Goal: Information Seeking & Learning: Learn about a topic

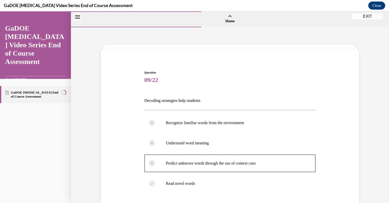
scroll to position [104, 0]
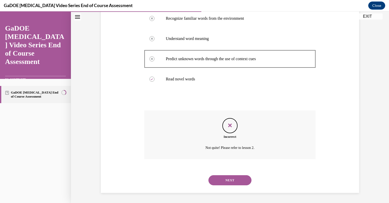
click at [305, 194] on div "Question 09/22 Decoding strategies help students Recognize familiar words from …" at bounding box center [230, 63] width 318 height 280
click at [220, 181] on button "NEXT" at bounding box center [229, 180] width 43 height 10
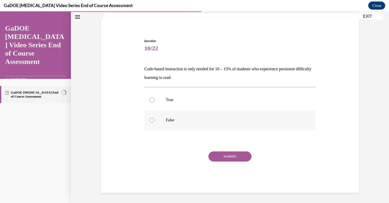
click at [149, 121] on div at bounding box center [151, 120] width 5 height 5
click at [149, 121] on input "False" at bounding box center [151, 120] width 5 height 5
radio input "true"
click at [211, 158] on button "SUBMIT" at bounding box center [229, 157] width 43 height 10
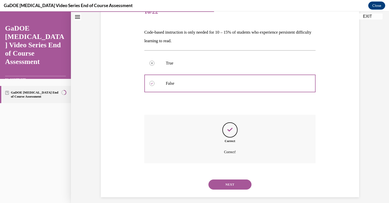
scroll to position [73, 0]
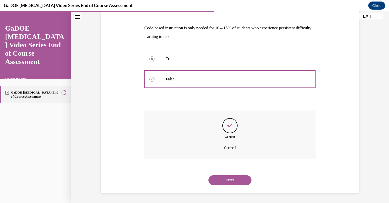
click at [230, 178] on button "NEXT" at bounding box center [229, 180] width 43 height 10
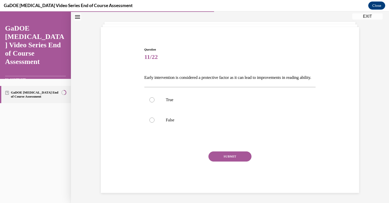
scroll to position [32, 0]
click at [150, 101] on div at bounding box center [151, 99] width 5 height 5
click at [150, 101] on input "True" at bounding box center [151, 99] width 5 height 5
radio input "true"
click at [217, 160] on button "SUBMIT" at bounding box center [229, 157] width 43 height 10
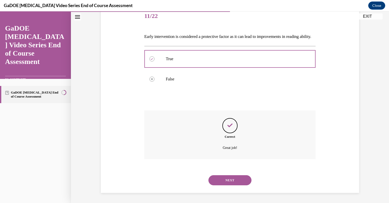
scroll to position [73, 0]
click at [230, 178] on button "NEXT" at bounding box center [229, 180] width 43 height 10
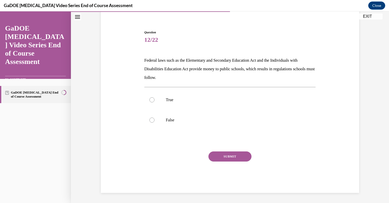
scroll to position [40, 0]
click at [153, 102] on label "True" at bounding box center [229, 100] width 171 height 20
click at [153, 102] on input "True" at bounding box center [151, 99] width 5 height 5
radio input "true"
click at [221, 159] on button "SUBMIT" at bounding box center [229, 157] width 43 height 10
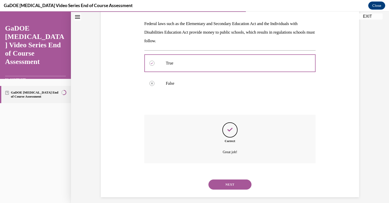
scroll to position [81, 0]
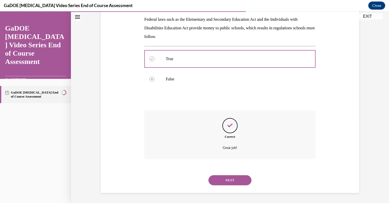
click at [228, 175] on button "NEXT" at bounding box center [229, 180] width 43 height 10
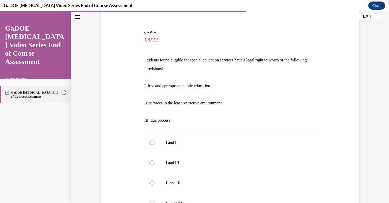
scroll to position [51, 0]
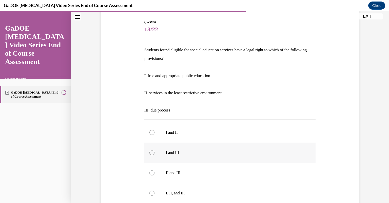
click at [154, 157] on label "I and III" at bounding box center [229, 153] width 171 height 20
click at [154, 155] on input "I and III" at bounding box center [151, 152] width 5 height 5
radio input "true"
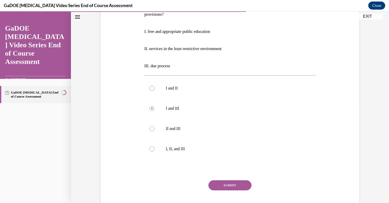
scroll to position [97, 0]
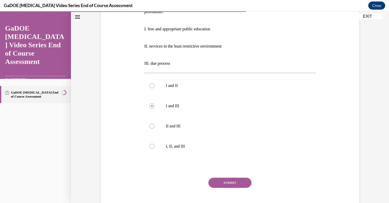
click at [242, 180] on button "SUBMIT" at bounding box center [229, 183] width 43 height 10
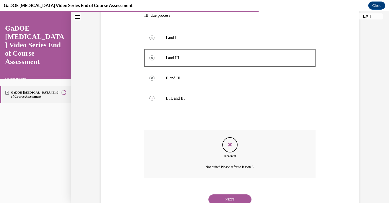
scroll to position [155, 0]
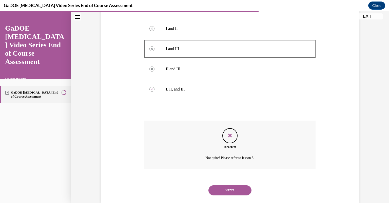
click at [236, 188] on button "NEXT" at bounding box center [229, 190] width 43 height 10
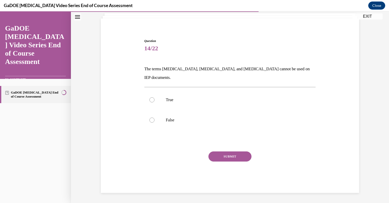
scroll to position [23, 0]
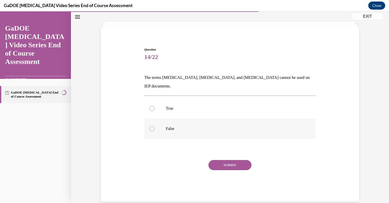
click at [150, 123] on label "False" at bounding box center [229, 129] width 171 height 20
click at [150, 126] on input "False" at bounding box center [151, 128] width 5 height 5
radio input "true"
click at [211, 160] on button "SUBMIT" at bounding box center [229, 165] width 43 height 10
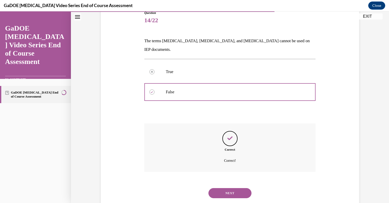
scroll to position [64, 0]
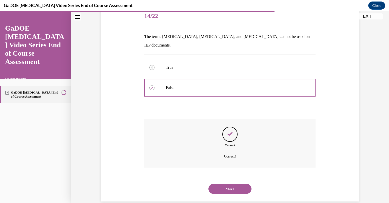
click at [227, 184] on button "NEXT" at bounding box center [229, 189] width 43 height 10
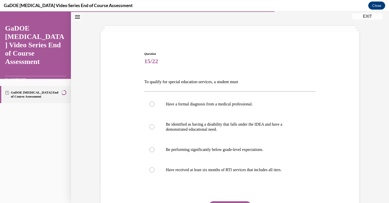
scroll to position [26, 0]
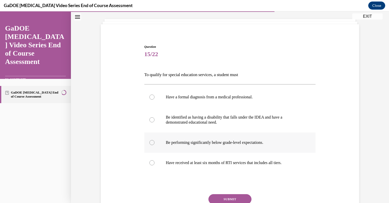
click at [149, 148] on label "Be performing significantly below grade-level expectations." at bounding box center [229, 143] width 171 height 20
click at [149, 145] on input "Be performing significantly below grade-level expectations." at bounding box center [151, 142] width 5 height 5
radio input "true"
click at [217, 200] on button "SUBMIT" at bounding box center [229, 199] width 43 height 10
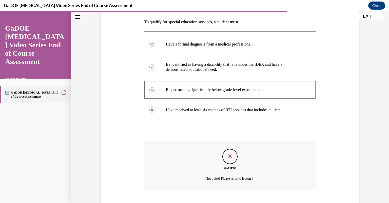
scroll to position [110, 0]
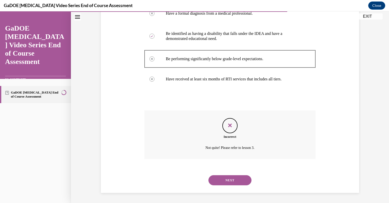
click at [235, 177] on button "NEXT" at bounding box center [229, 180] width 43 height 10
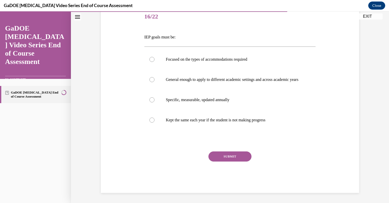
scroll to position [56, 0]
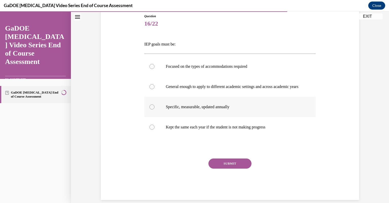
click at [151, 110] on div at bounding box center [151, 106] width 5 height 5
click at [151, 110] on input "Specific, measurable, updated annually" at bounding box center [151, 106] width 5 height 5
radio input "true"
click at [219, 166] on button "SUBMIT" at bounding box center [229, 164] width 43 height 10
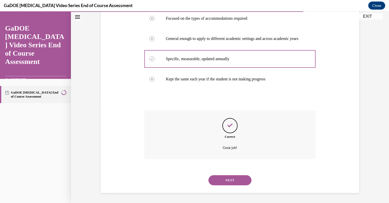
scroll to position [110, 0]
click at [232, 183] on button "NEXT" at bounding box center [229, 180] width 43 height 10
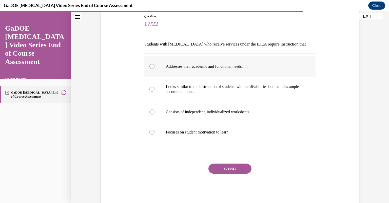
click at [151, 69] on label "Addresses their academic and functional needs." at bounding box center [229, 66] width 171 height 20
click at [151, 69] on input "Addresses their academic and functional needs." at bounding box center [151, 66] width 5 height 5
radio input "true"
click at [219, 167] on button "SUBMIT" at bounding box center [229, 169] width 43 height 10
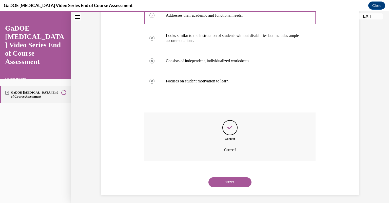
scroll to position [110, 0]
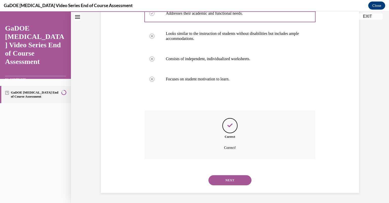
click at [230, 180] on button "NEXT" at bounding box center [229, 180] width 43 height 10
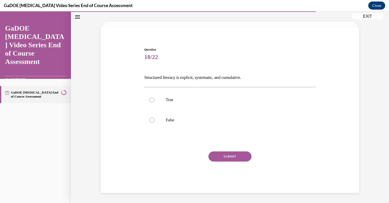
scroll to position [23, 0]
click at [149, 101] on div at bounding box center [151, 99] width 5 height 5
click at [149, 101] on input "True" at bounding box center [151, 99] width 5 height 5
radio input "true"
click at [224, 156] on button "SUBMIT" at bounding box center [229, 157] width 43 height 10
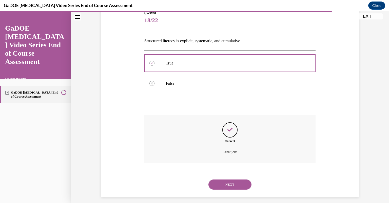
scroll to position [64, 0]
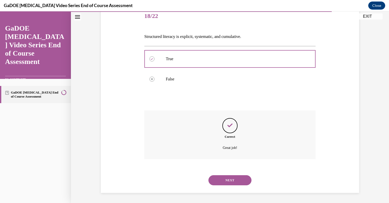
click at [231, 180] on button "NEXT" at bounding box center [229, 180] width 43 height 10
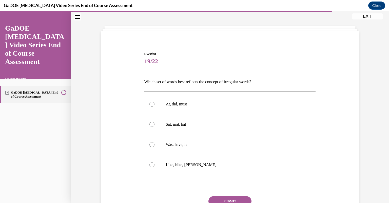
scroll to position [26, 0]
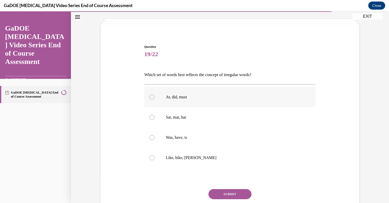
click at [149, 99] on div at bounding box center [151, 97] width 5 height 5
click at [149, 99] on input "At, did, must" at bounding box center [151, 97] width 5 height 5
radio input "true"
click at [211, 190] on button "SUBMIT" at bounding box center [229, 194] width 43 height 10
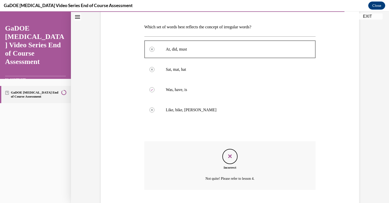
scroll to position [104, 0]
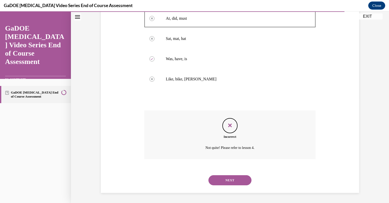
click at [223, 182] on button "NEXT" at bounding box center [229, 180] width 43 height 10
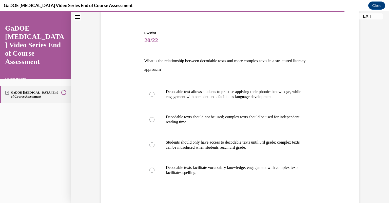
scroll to position [40, 0]
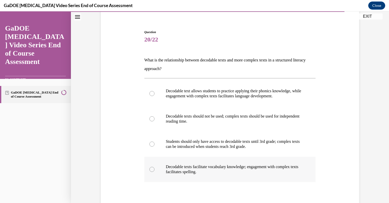
click at [149, 170] on div at bounding box center [151, 169] width 5 height 5
click at [149, 170] on input "Decodable texts facilitate vocabulary knowledge; engagement with complex texts …" at bounding box center [151, 169] width 5 height 5
radio input "true"
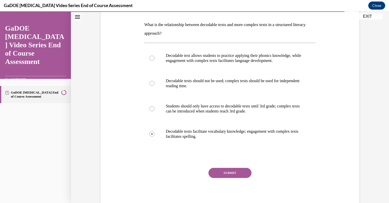
scroll to position [80, 0]
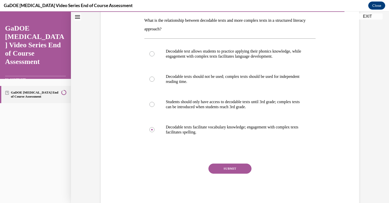
click at [239, 167] on button "SUBMIT" at bounding box center [229, 169] width 43 height 10
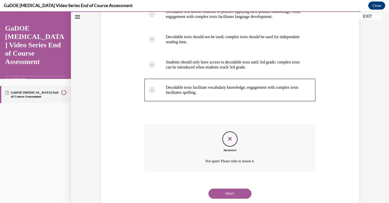
scroll to position [133, 0]
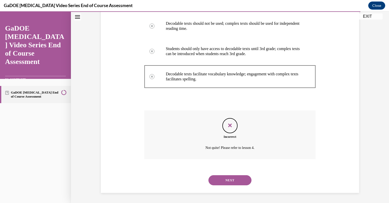
click at [230, 182] on button "NEXT" at bounding box center [229, 180] width 43 height 10
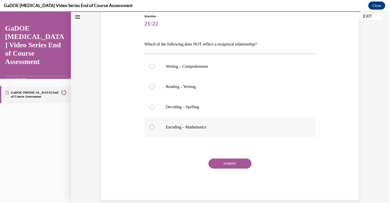
click at [149, 126] on div at bounding box center [151, 127] width 5 height 5
click at [149, 126] on input "Encoding – Mathematics" at bounding box center [151, 127] width 5 height 5
radio input "true"
click at [228, 163] on button "SUBMIT" at bounding box center [229, 164] width 43 height 10
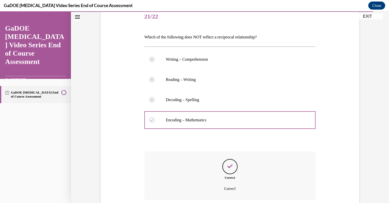
scroll to position [104, 0]
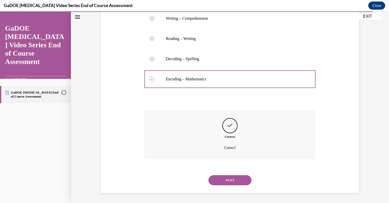
click at [227, 180] on button "NEXT" at bounding box center [229, 180] width 43 height 10
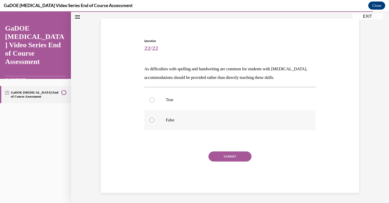
click at [149, 121] on div at bounding box center [151, 120] width 5 height 5
click at [149, 121] on input "False" at bounding box center [151, 120] width 5 height 5
radio input "true"
click at [218, 158] on button "SUBMIT" at bounding box center [229, 157] width 43 height 10
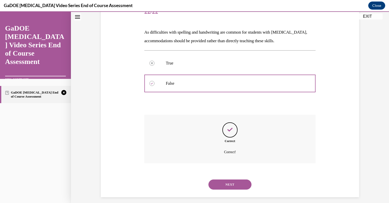
scroll to position [73, 0]
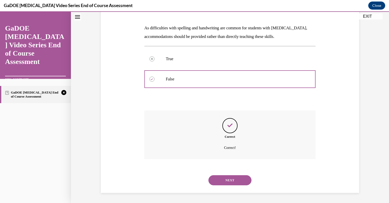
click at [227, 177] on button "NEXT" at bounding box center [229, 180] width 43 height 10
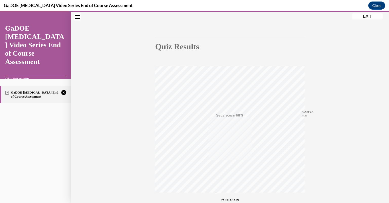
scroll to position [68, 0]
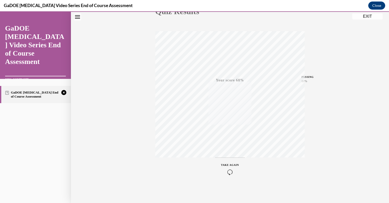
click at [229, 173] on icon "button" at bounding box center [230, 172] width 18 height 6
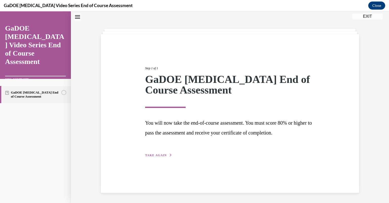
click at [156, 155] on span "TAKE AGAIN" at bounding box center [155, 156] width 21 height 4
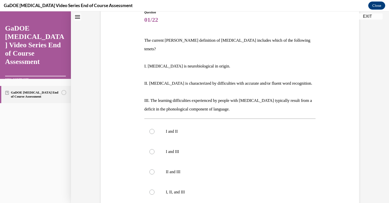
scroll to position [60, 0]
click at [149, 189] on div at bounding box center [151, 191] width 5 height 5
click at [149, 189] on input "I, II, and III" at bounding box center [151, 191] width 5 height 5
radio input "true"
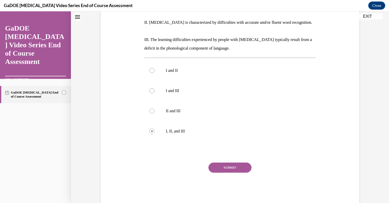
scroll to position [124, 0]
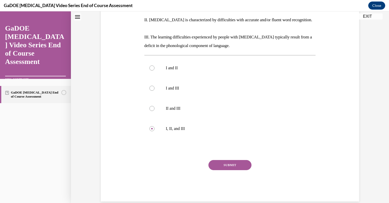
click at [240, 160] on button "SUBMIT" at bounding box center [229, 165] width 43 height 10
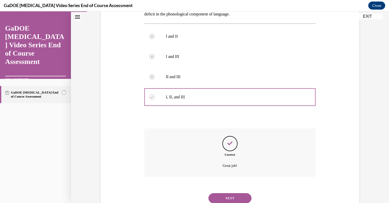
scroll to position [165, 0]
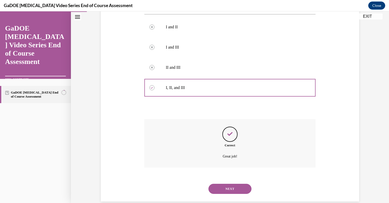
click at [231, 184] on button "NEXT" at bounding box center [229, 189] width 43 height 10
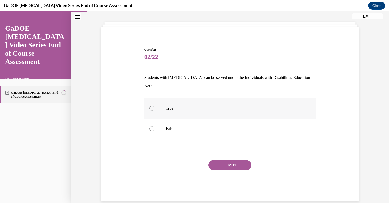
click at [148, 102] on label "True" at bounding box center [229, 108] width 171 height 20
click at [149, 106] on input "True" at bounding box center [151, 108] width 5 height 5
radio input "true"
click at [223, 160] on button "SUBMIT" at bounding box center [229, 165] width 43 height 10
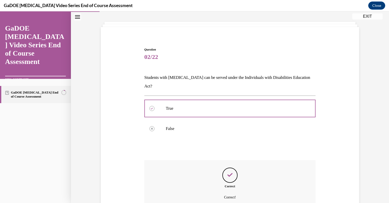
scroll to position [64, 0]
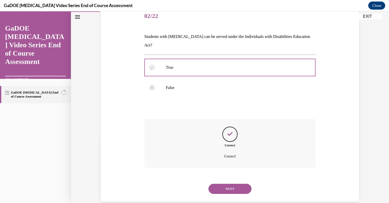
click at [232, 184] on button "NEXT" at bounding box center [229, 189] width 43 height 10
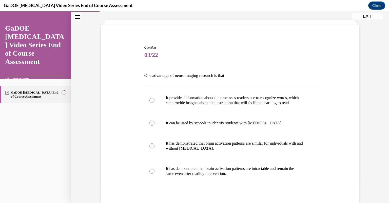
scroll to position [26, 0]
click at [150, 173] on div at bounding box center [151, 170] width 5 height 5
click at [150, 173] on input "It has demonstrated that brain activation patterns are intractable and remain t…" at bounding box center [151, 170] width 5 height 5
radio input "true"
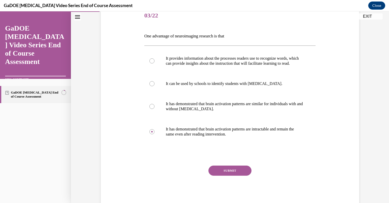
scroll to position [66, 0]
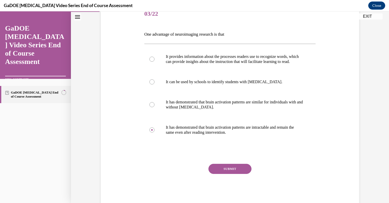
click at [237, 172] on button "SUBMIT" at bounding box center [229, 169] width 43 height 10
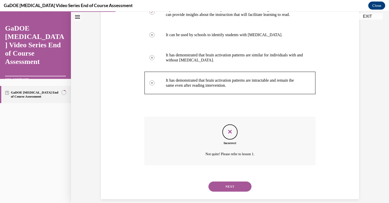
scroll to position [125, 0]
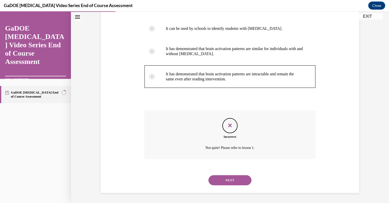
click at [239, 179] on button "NEXT" at bounding box center [229, 180] width 43 height 10
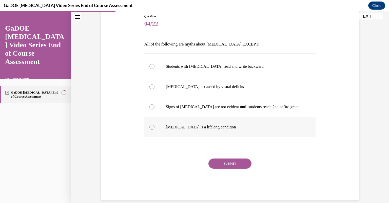
click at [149, 127] on div at bounding box center [151, 127] width 5 height 5
click at [149, 127] on input "Dyslexia is a lifelong condition" at bounding box center [151, 127] width 5 height 5
radio input "true"
click at [220, 166] on button "SUBMIT" at bounding box center [229, 164] width 43 height 10
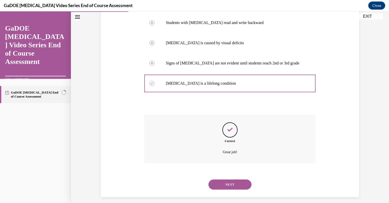
scroll to position [104, 0]
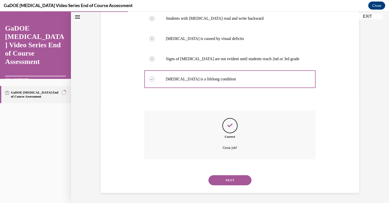
click at [226, 179] on button "NEXT" at bounding box center [229, 180] width 43 height 10
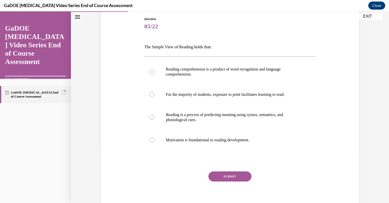
scroll to position [55, 0]
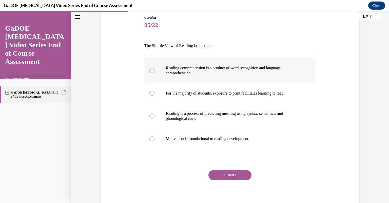
click at [151, 70] on div at bounding box center [151, 70] width 5 height 5
click at [151, 70] on input "Reading comprehension is a product of word recognition and language comprehensi…" at bounding box center [151, 70] width 5 height 5
radio input "true"
click at [222, 174] on button "SUBMIT" at bounding box center [229, 175] width 43 height 10
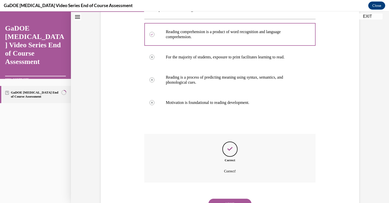
scroll to position [115, 0]
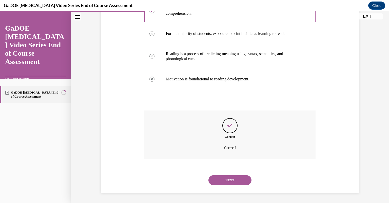
click at [240, 179] on button "NEXT" at bounding box center [229, 180] width 43 height 10
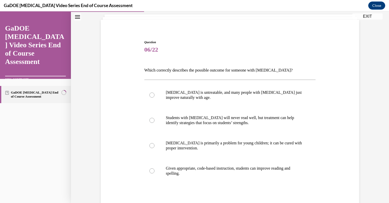
scroll to position [40, 0]
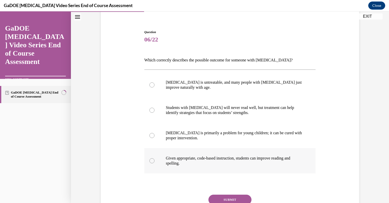
click at [150, 162] on div at bounding box center [151, 160] width 5 height 5
click at [150, 162] on input "Given appropriate, code-based instruction, students can improve reading and spe…" at bounding box center [151, 160] width 5 height 5
radio input "true"
click at [213, 201] on button "SUBMIT" at bounding box center [229, 200] width 43 height 10
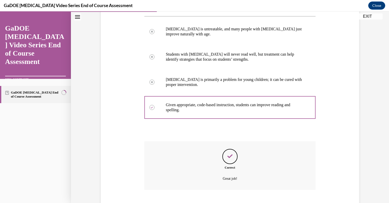
scroll to position [125, 0]
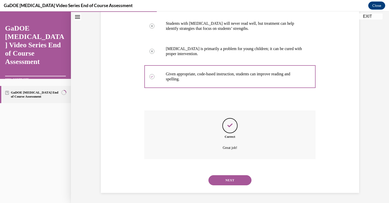
click at [229, 179] on button "NEXT" at bounding box center [229, 180] width 43 height 10
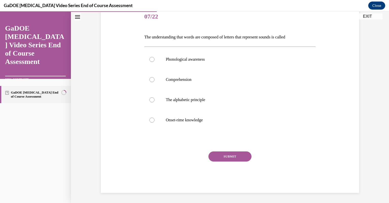
scroll to position [56, 0]
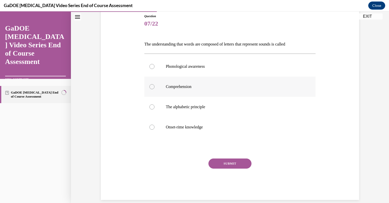
click at [150, 88] on div at bounding box center [151, 86] width 5 height 5
click at [150, 88] on input "Comprehension" at bounding box center [151, 86] width 5 height 5
radio input "true"
click at [215, 164] on button "SUBMIT" at bounding box center [229, 164] width 43 height 10
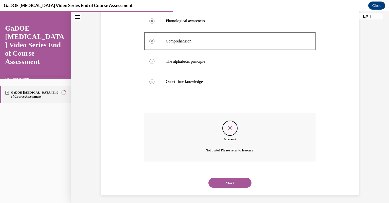
scroll to position [104, 0]
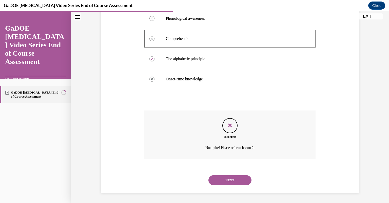
click at [224, 178] on button "NEXT" at bounding box center [229, 180] width 43 height 10
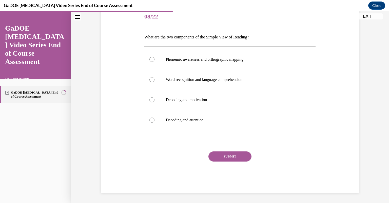
scroll to position [56, 0]
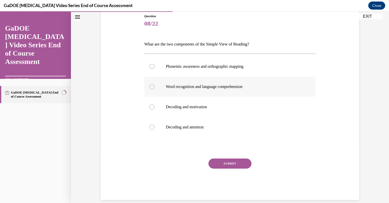
click at [150, 89] on div at bounding box center [151, 86] width 5 height 5
click at [150, 89] on input "Word recognition and language comprehension" at bounding box center [151, 86] width 5 height 5
radio input "true"
click at [211, 164] on button "SUBMIT" at bounding box center [229, 164] width 43 height 10
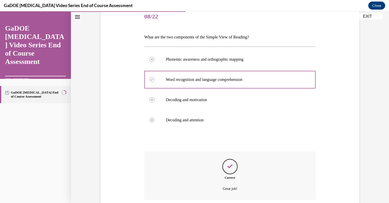
scroll to position [104, 0]
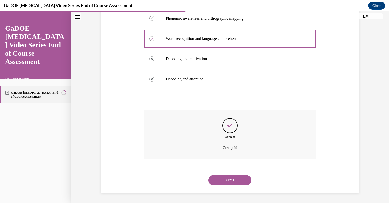
click at [225, 178] on button "NEXT" at bounding box center [229, 180] width 43 height 10
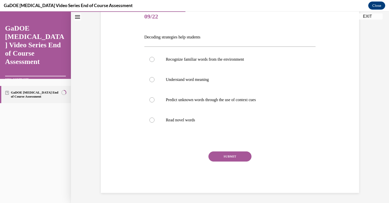
scroll to position [56, 0]
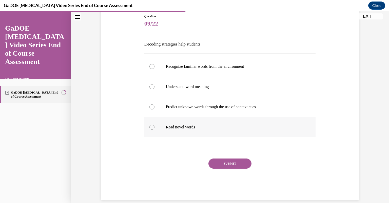
click at [149, 127] on div at bounding box center [151, 127] width 5 height 5
click at [149, 127] on input "Read novel words" at bounding box center [151, 127] width 5 height 5
radio input "true"
click at [222, 164] on button "SUBMIT" at bounding box center [229, 164] width 43 height 10
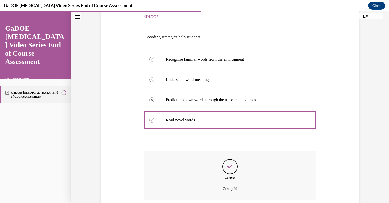
scroll to position [104, 0]
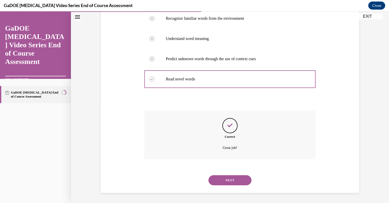
click at [224, 179] on button "NEXT" at bounding box center [229, 180] width 43 height 10
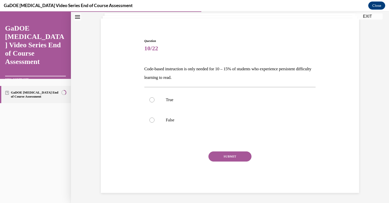
scroll to position [32, 0]
click at [149, 120] on div at bounding box center [151, 120] width 5 height 5
click at [149, 120] on input "False" at bounding box center [151, 120] width 5 height 5
radio input "true"
click at [217, 158] on button "SUBMIT" at bounding box center [229, 157] width 43 height 10
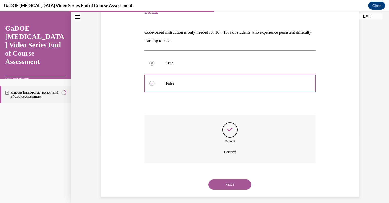
scroll to position [73, 0]
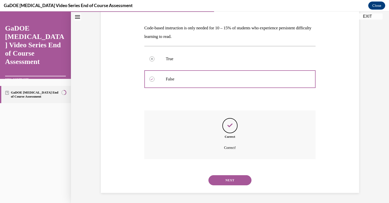
click at [226, 179] on button "NEXT" at bounding box center [229, 180] width 43 height 10
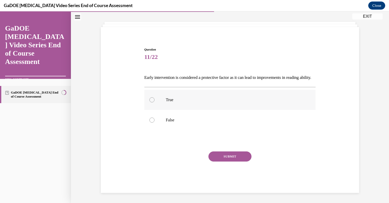
click at [150, 102] on div at bounding box center [151, 99] width 5 height 5
click at [150, 102] on input "True" at bounding box center [151, 99] width 5 height 5
radio input "true"
click at [215, 157] on button "SUBMIT" at bounding box center [229, 157] width 43 height 10
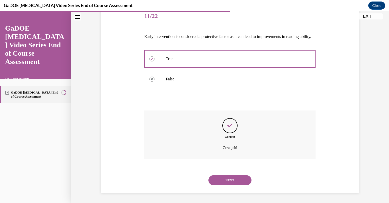
scroll to position [73, 0]
click at [229, 180] on button "NEXT" at bounding box center [229, 180] width 43 height 10
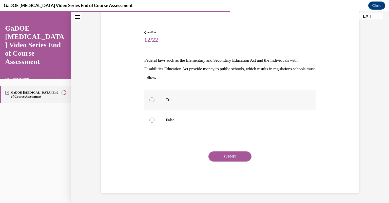
click at [152, 101] on div at bounding box center [151, 99] width 5 height 5
click at [152, 101] on input "True" at bounding box center [151, 99] width 5 height 5
radio input "true"
click at [213, 155] on button "SUBMIT" at bounding box center [229, 157] width 43 height 10
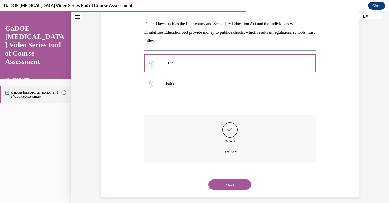
scroll to position [81, 0]
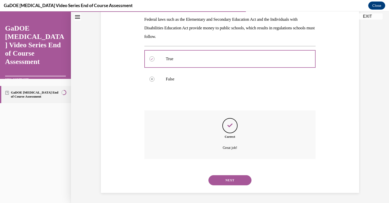
click at [220, 179] on button "NEXT" at bounding box center [229, 180] width 43 height 10
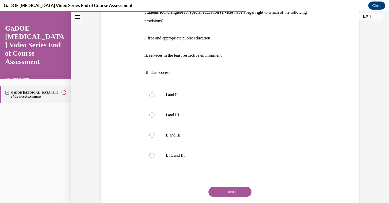
scroll to position [90, 0]
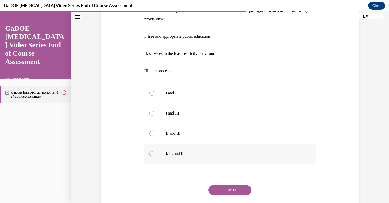
click at [152, 154] on div at bounding box center [151, 153] width 5 height 5
click at [152, 154] on input "I, II, and III" at bounding box center [151, 153] width 5 height 5
radio input "true"
click at [232, 188] on button "SUBMIT" at bounding box center [229, 190] width 43 height 10
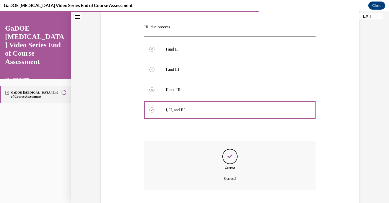
scroll to position [165, 0]
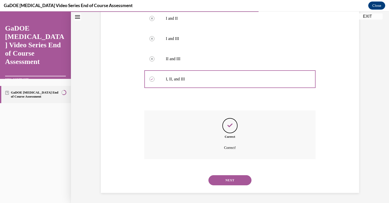
click at [229, 181] on button "NEXT" at bounding box center [229, 180] width 43 height 10
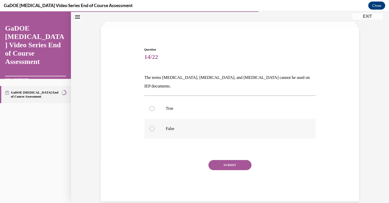
click at [147, 119] on label "False" at bounding box center [229, 129] width 171 height 20
click at [149, 126] on input "False" at bounding box center [151, 128] width 5 height 5
radio input "true"
click at [219, 160] on button "SUBMIT" at bounding box center [229, 165] width 43 height 10
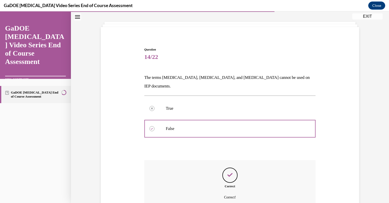
scroll to position [64, 0]
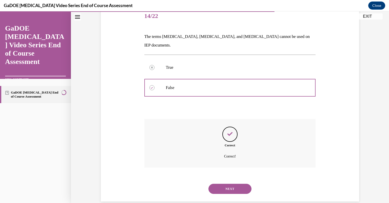
click at [232, 184] on button "NEXT" at bounding box center [229, 189] width 43 height 10
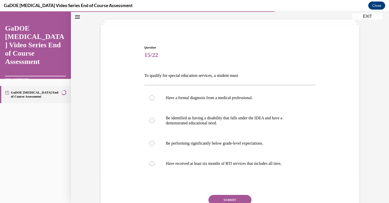
scroll to position [26, 0]
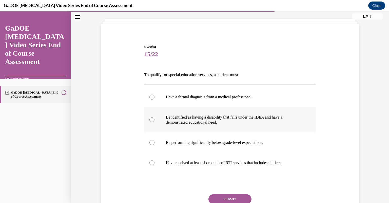
click at [152, 121] on label "Be identified as having a disability that falls under the IDEA and have a demon…" at bounding box center [229, 119] width 171 height 25
click at [152, 121] on input "Be identified as having a disability that falls under the IDEA and have a demon…" at bounding box center [151, 119] width 5 height 5
radio input "true"
click at [220, 201] on button "SUBMIT" at bounding box center [229, 199] width 43 height 10
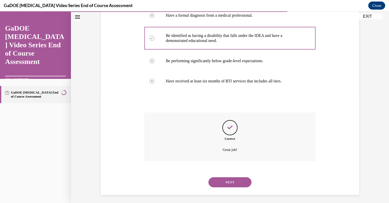
scroll to position [110, 0]
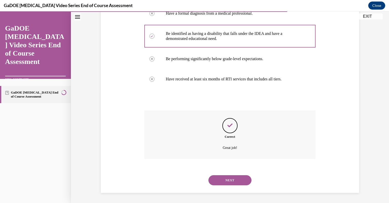
click at [225, 180] on button "NEXT" at bounding box center [229, 180] width 43 height 10
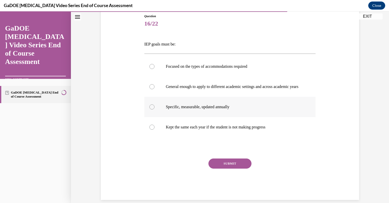
click at [151, 110] on div at bounding box center [151, 106] width 5 height 5
click at [151, 110] on input "Specific, measurable, updated annually" at bounding box center [151, 106] width 5 height 5
radio input "true"
click at [216, 169] on button "SUBMIT" at bounding box center [229, 164] width 43 height 10
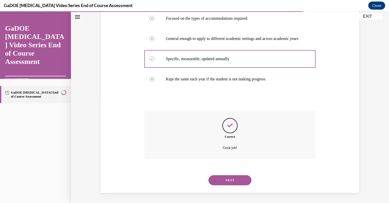
scroll to position [110, 0]
click at [222, 179] on button "NEXT" at bounding box center [229, 180] width 43 height 10
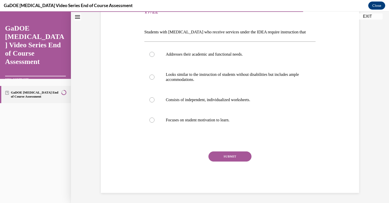
scroll to position [56, 0]
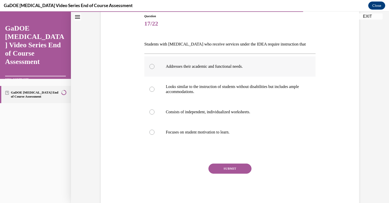
click at [149, 65] on div at bounding box center [151, 66] width 5 height 5
click at [149, 65] on input "Addresses their academic and functional needs." at bounding box center [151, 66] width 5 height 5
radio input "true"
click at [215, 169] on button "SUBMIT" at bounding box center [229, 169] width 43 height 10
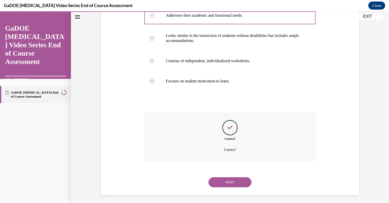
scroll to position [110, 0]
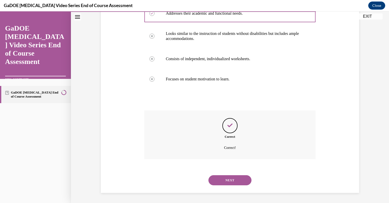
click at [218, 179] on button "NEXT" at bounding box center [229, 180] width 43 height 10
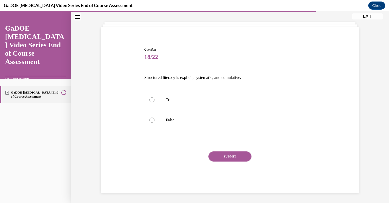
scroll to position [23, 0]
click at [162, 103] on label "True" at bounding box center [229, 100] width 171 height 20
click at [154, 102] on input "True" at bounding box center [151, 99] width 5 height 5
radio input "true"
click at [213, 156] on button "SUBMIT" at bounding box center [229, 157] width 43 height 10
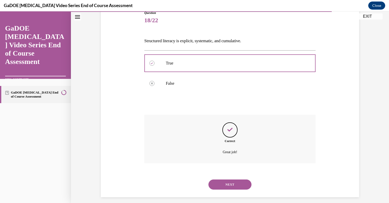
scroll to position [64, 0]
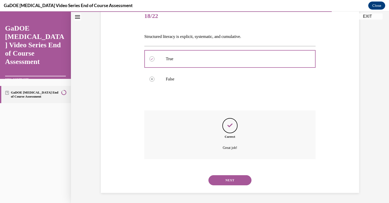
click at [223, 179] on button "NEXT" at bounding box center [229, 180] width 43 height 10
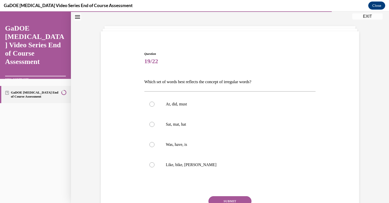
scroll to position [26, 0]
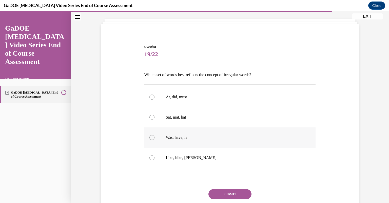
click at [152, 138] on div at bounding box center [151, 137] width 5 height 5
click at [152, 138] on input "Was, have, is" at bounding box center [151, 137] width 5 height 5
radio input "true"
click at [217, 196] on button "SUBMIT" at bounding box center [229, 194] width 43 height 10
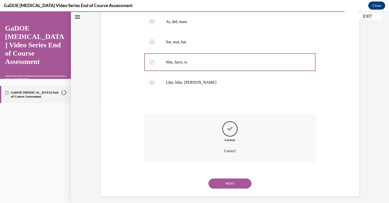
scroll to position [104, 0]
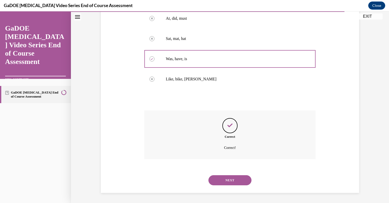
click at [224, 181] on button "NEXT" at bounding box center [229, 180] width 43 height 10
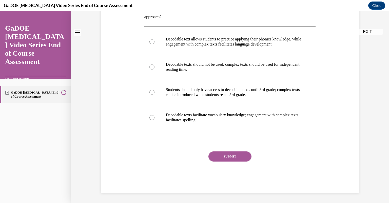
scroll to position [0, 0]
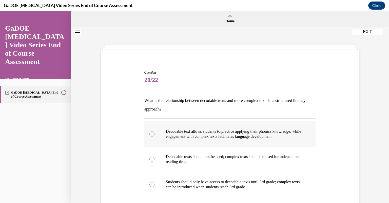
click at [151, 134] on div at bounding box center [151, 134] width 5 height 5
click at [151, 134] on input "Decodable text allows students to practice applying their phonics knowledge, wh…" at bounding box center [151, 134] width 5 height 5
radio input "true"
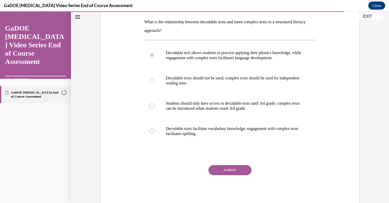
scroll to position [79, 0]
click at [238, 167] on button "SUBMIT" at bounding box center [229, 170] width 43 height 10
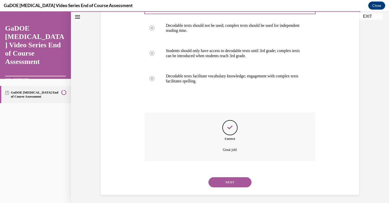
scroll to position [133, 0]
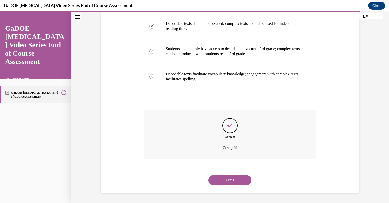
click at [231, 180] on button "NEXT" at bounding box center [229, 180] width 43 height 10
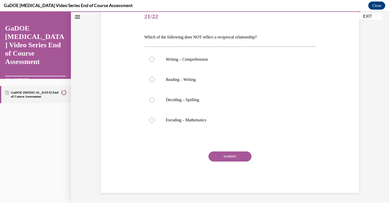
scroll to position [56, 0]
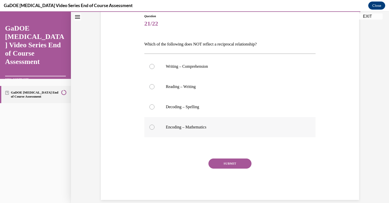
click at [149, 130] on label "Encoding – Mathematics" at bounding box center [229, 127] width 171 height 20
click at [149, 130] on input "Encoding – Mathematics" at bounding box center [151, 127] width 5 height 5
radio input "true"
click at [226, 164] on button "SUBMIT" at bounding box center [229, 164] width 43 height 10
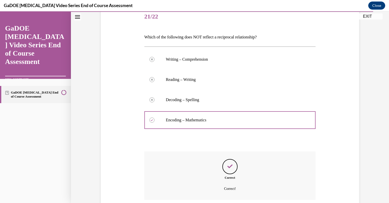
scroll to position [104, 0]
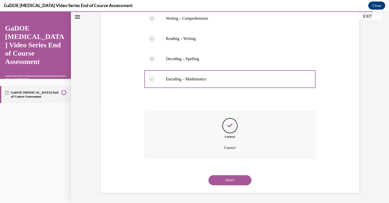
click at [227, 179] on button "NEXT" at bounding box center [229, 180] width 43 height 10
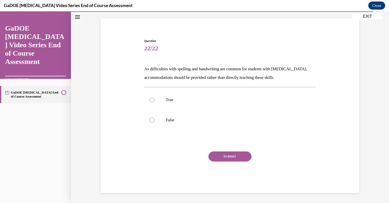
scroll to position [32, 0]
click at [152, 123] on label "False" at bounding box center [229, 120] width 171 height 20
click at [152, 123] on input "False" at bounding box center [151, 120] width 5 height 5
radio input "true"
click at [217, 157] on button "SUBMIT" at bounding box center [229, 157] width 43 height 10
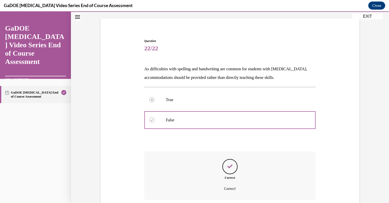
scroll to position [73, 0]
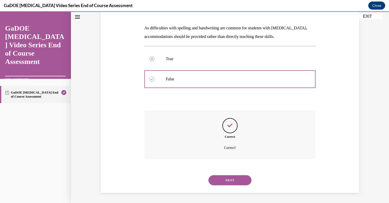
click at [224, 178] on button "NEXT" at bounding box center [229, 180] width 43 height 10
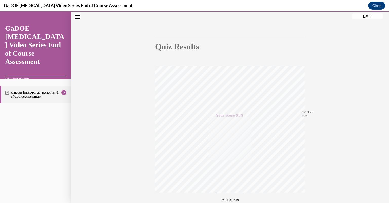
scroll to position [68, 0]
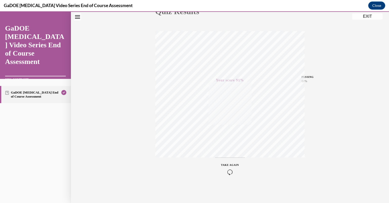
click at [367, 17] on button "EXIT" at bounding box center [367, 16] width 30 height 6
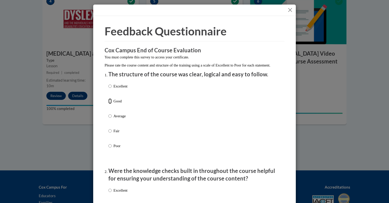
click at [109, 104] on input "Good" at bounding box center [109, 101] width 3 height 6
radio input "true"
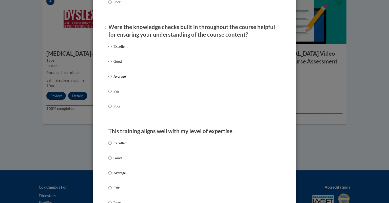
scroll to position [151, 0]
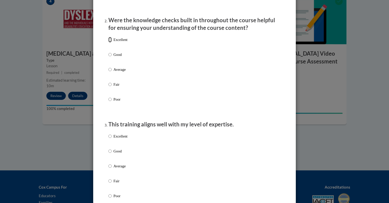
click at [110, 42] on input "Excellent" at bounding box center [109, 40] width 3 height 6
radio input "true"
click at [108, 154] on input "Good" at bounding box center [109, 151] width 3 height 6
radio input "true"
click at [108, 154] on input "Good" at bounding box center [109, 151] width 3 height 6
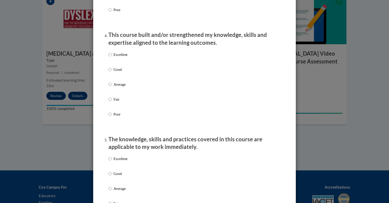
scroll to position [338, 0]
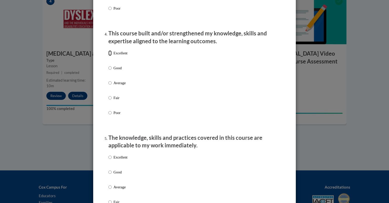
click at [108, 56] on input "Excellent" at bounding box center [109, 53] width 3 height 6
radio input "true"
click at [108, 160] on input "Excellent" at bounding box center [109, 158] width 3 height 6
radio input "true"
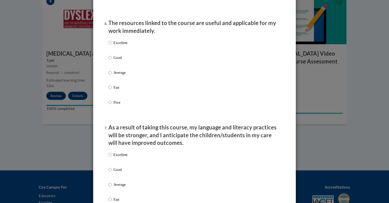
scroll to position [556, 0]
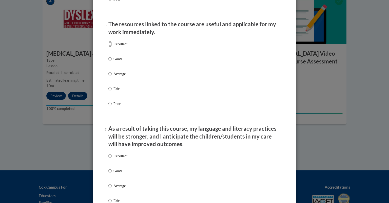
click at [108, 47] on input "Excellent" at bounding box center [109, 44] width 3 height 6
radio input "true"
click at [109, 159] on input "Excellent" at bounding box center [109, 156] width 3 height 6
radio input "true"
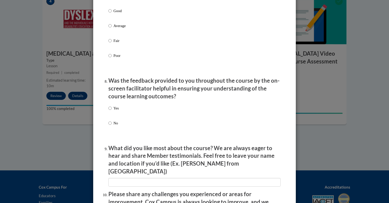
scroll to position [722, 0]
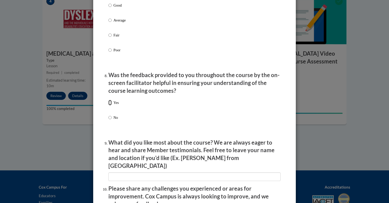
click at [110, 105] on input "Yes" at bounding box center [109, 103] width 3 height 6
radio input "true"
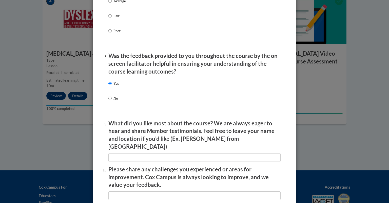
scroll to position [762, 0]
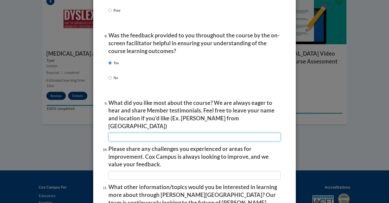
click at [242, 133] on input "textbox" at bounding box center [194, 137] width 172 height 9
type input "t"
type input "The reviews to go back to."
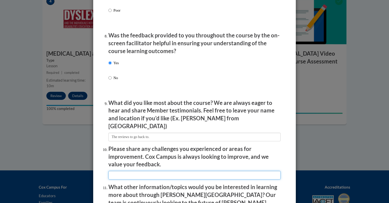
click at [174, 172] on input "textbox" at bounding box center [194, 175] width 172 height 9
click at [134, 171] on input "textbox" at bounding box center [194, 175] width 172 height 9
click at [143, 172] on input "textbox" at bounding box center [194, 175] width 172 height 9
click at [163, 171] on input "textbox" at bounding box center [194, 175] width 172 height 9
type input "lot of information at one time"
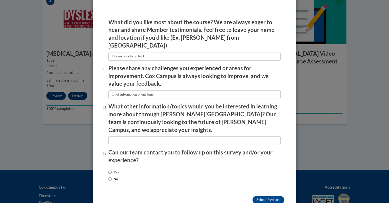
scroll to position [848, 0]
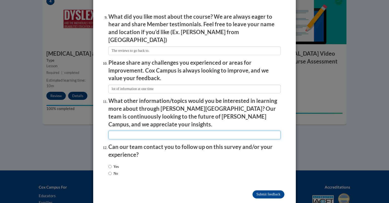
click at [194, 131] on input "textbox" at bounding box center [194, 135] width 172 height 9
click at [145, 131] on input "textbox" at bounding box center [194, 135] width 172 height 9
click at [116, 131] on input "textbox" at bounding box center [194, 135] width 172 height 9
click at [117, 131] on input "textbox" at bounding box center [194, 135] width 172 height 9
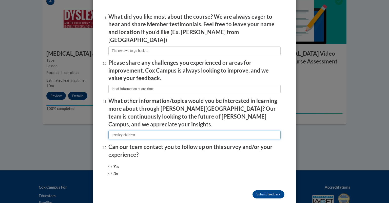
click at [117, 131] on input "textbox" at bounding box center [194, 135] width 172 height 9
type input "unruley children"
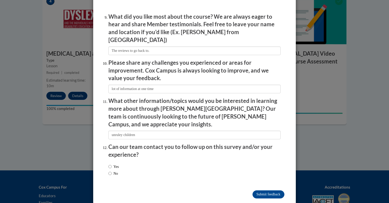
click at [118, 164] on label "Yes" at bounding box center [113, 167] width 10 height 6
click at [112, 164] on input "Yes" at bounding box center [109, 167] width 3 height 6
radio input "true"
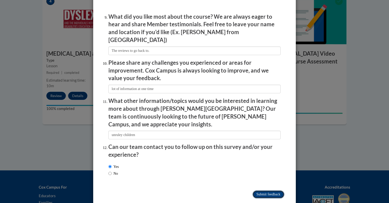
click at [254, 190] on input "Submit feedback" at bounding box center [268, 194] width 32 height 8
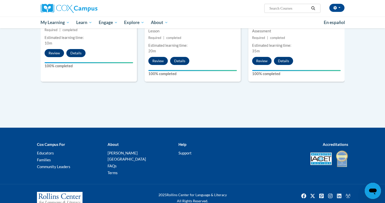
scroll to position [336, 0]
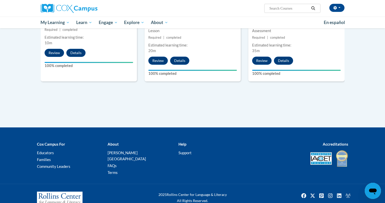
click at [275, 127] on div at bounding box center [192, 130] width 385 height 6
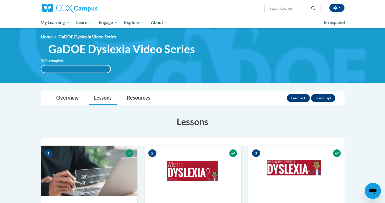
scroll to position [0, 0]
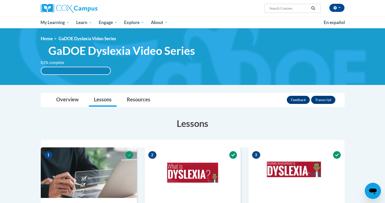
click at [93, 71] on div "83% complete" at bounding box center [75, 70] width 69 height 7
drag, startPoint x: 93, startPoint y: 71, endPoint x: 108, endPoint y: 63, distance: 17.3
click at [108, 63] on div "83% complete 83% complete 0.001%" at bounding box center [76, 67] width 78 height 15
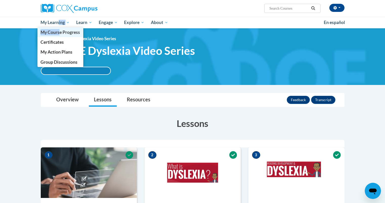
drag, startPoint x: 59, startPoint y: 25, endPoint x: 61, endPoint y: 31, distance: 6.7
click at [61, 28] on li "My Learning My Learning My Course Progress Certificates My Action Plans Group D…" at bounding box center [55, 23] width 36 height 12
click at [61, 31] on span "My Course Progress" at bounding box center [59, 32] width 39 height 5
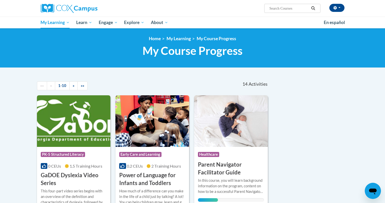
click at [93, 155] on div "Course Category: PK-5 Structured Literacy" at bounding box center [74, 154] width 66 height 11
